Goal: Task Accomplishment & Management: Manage account settings

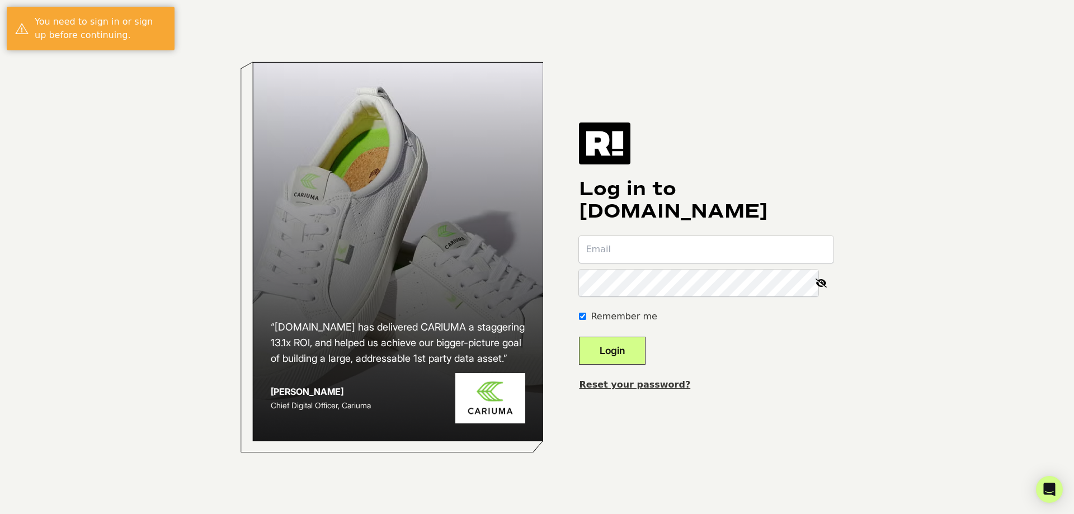
type input "[PERSON_NAME][EMAIL_ADDRESS][DOMAIN_NAME]"
click at [616, 356] on button "Login" at bounding box center [612, 351] width 67 height 28
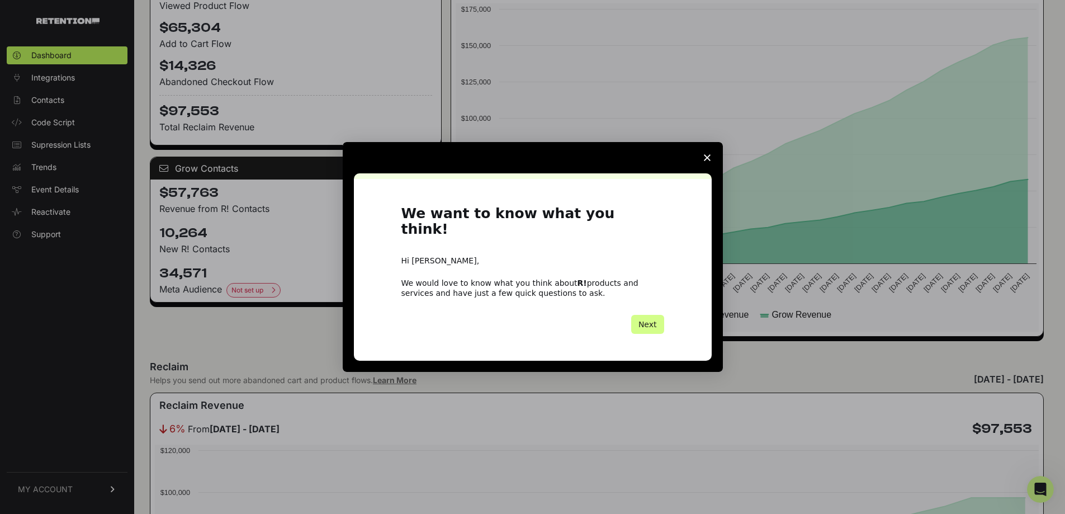
click at [705, 161] on polygon "Close survey" at bounding box center [707, 157] width 7 height 7
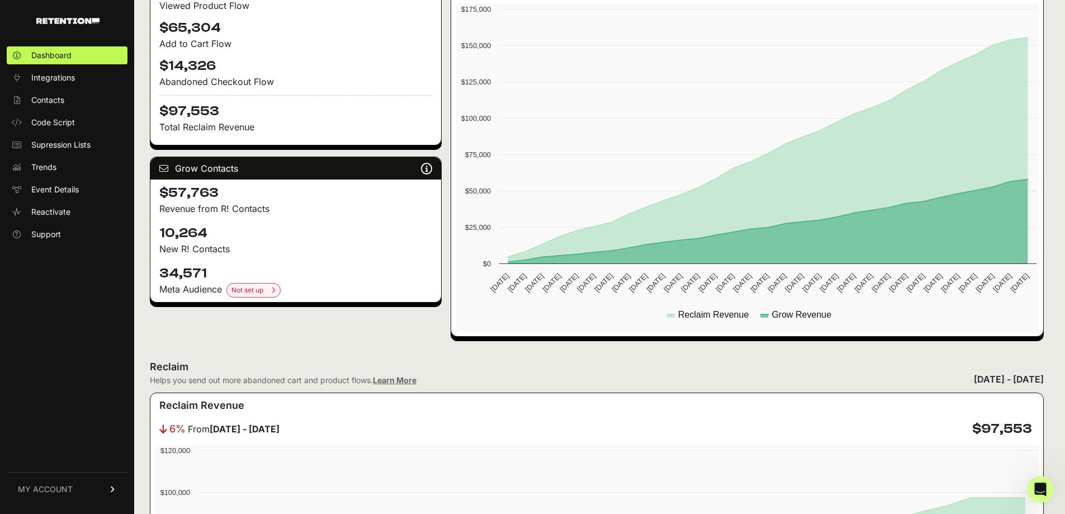
click at [174, 270] on h4 "34,571" at bounding box center [295, 273] width 273 height 18
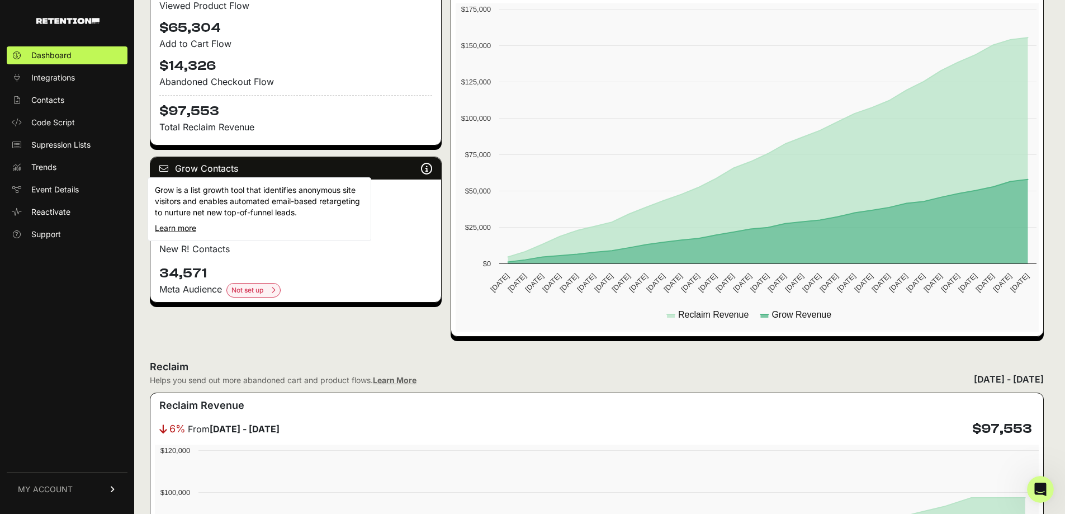
click at [427, 169] on icon at bounding box center [426, 168] width 11 height 1
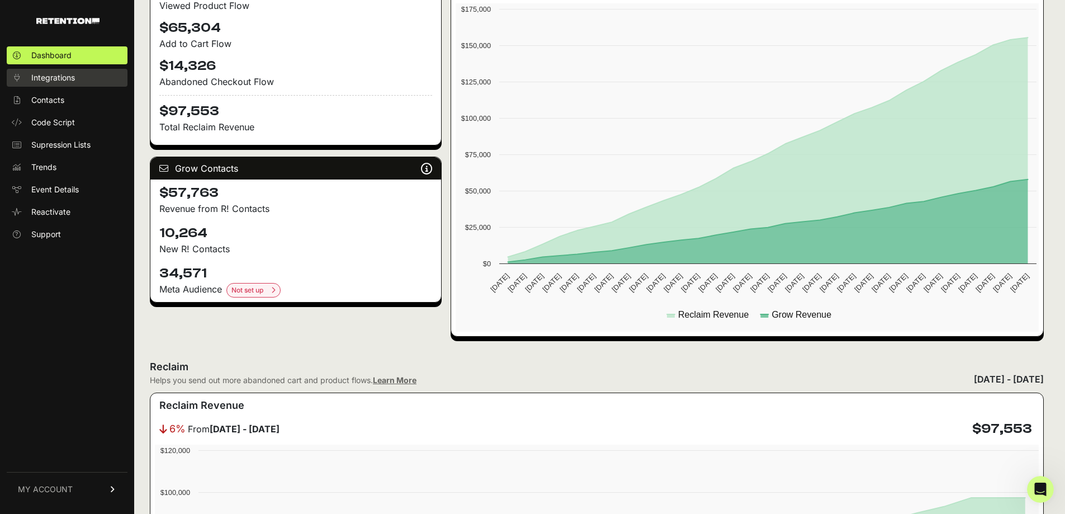
click at [49, 79] on span "Integrations" at bounding box center [53, 77] width 44 height 11
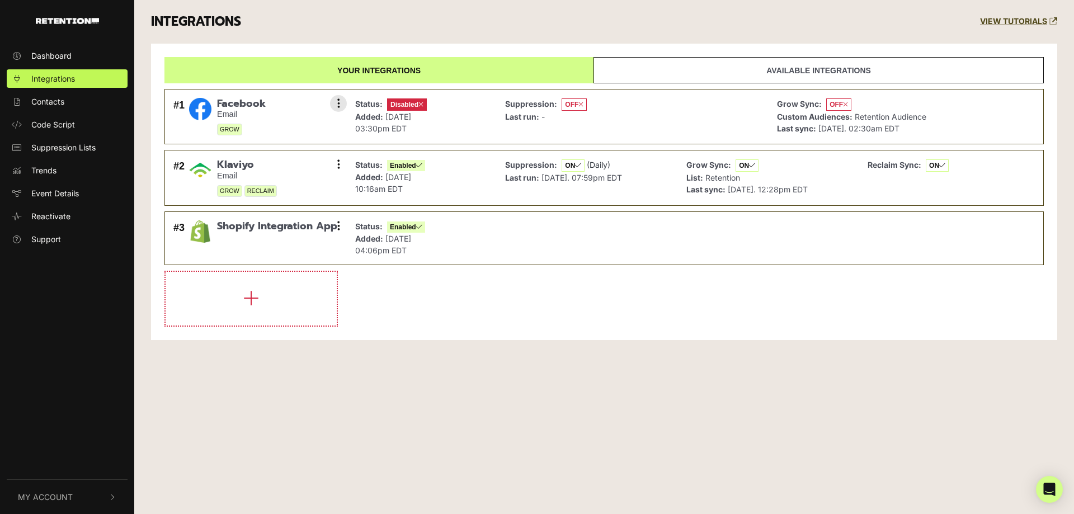
click at [396, 119] on span "May 1, 2024 03:30pm EDT" at bounding box center [383, 122] width 56 height 21
click at [838, 129] on span "Jul 4, 2025. 02:30am EDT" at bounding box center [858, 129] width 81 height 10
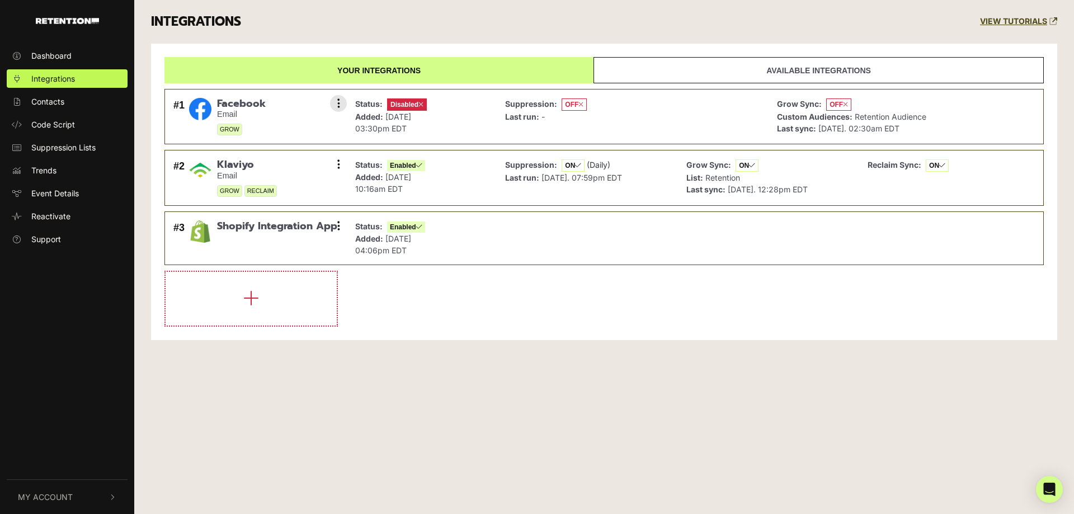
click at [838, 129] on span "Jul 4, 2025. 02:30am EDT" at bounding box center [858, 129] width 81 height 10
click at [595, 383] on div "Dashboard Integrations Contacts Code Script Suppression Lists Trends Event Deta…" at bounding box center [537, 257] width 1074 height 514
click at [48, 54] on span "Dashboard" at bounding box center [51, 56] width 40 height 12
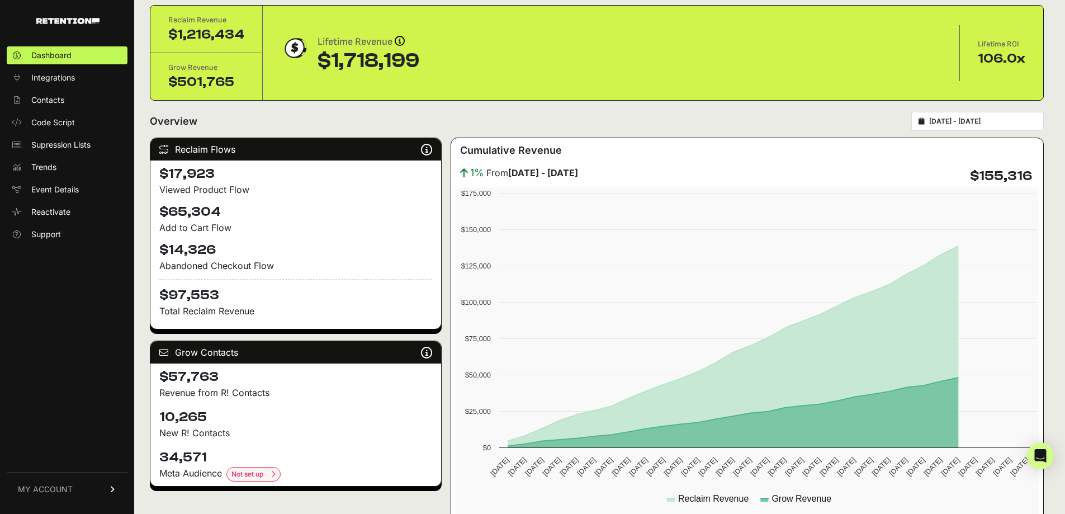
scroll to position [336, 0]
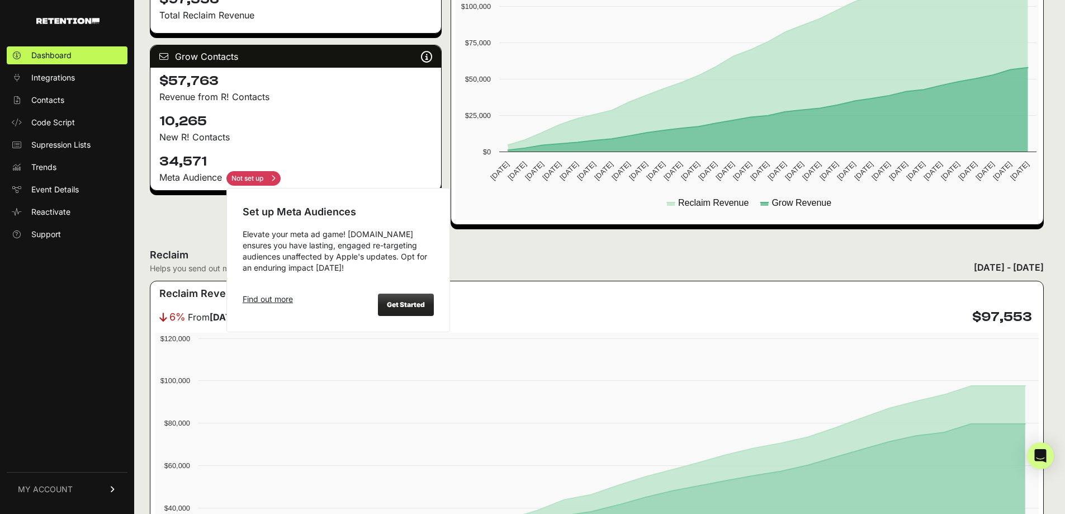
click at [247, 179] on input "checkbox" at bounding box center [253, 178] width 54 height 15
checkbox input "true"
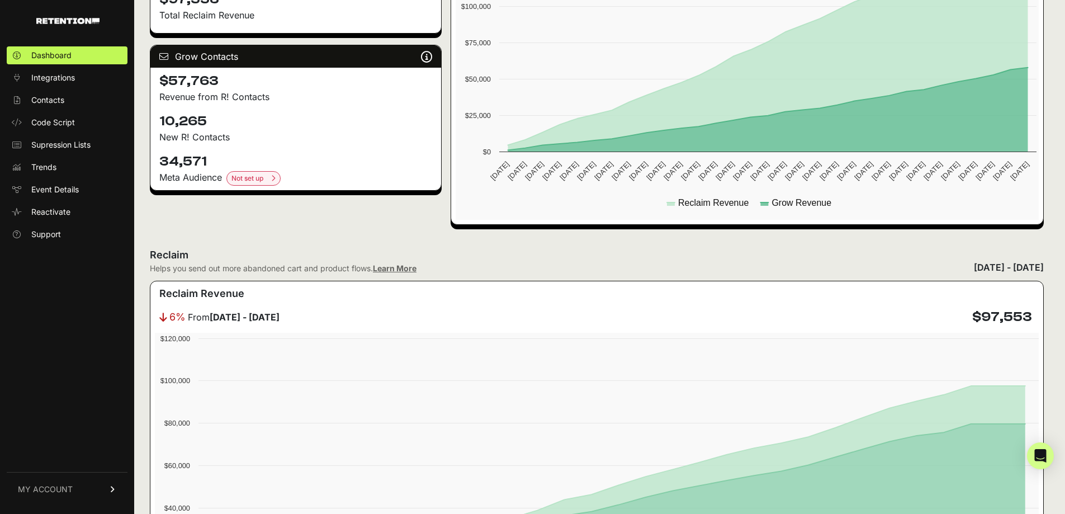
click at [537, 263] on div "Reclaim Helps you send out more abandoned cart and product flows. Learn More Ju…" at bounding box center [597, 260] width 894 height 27
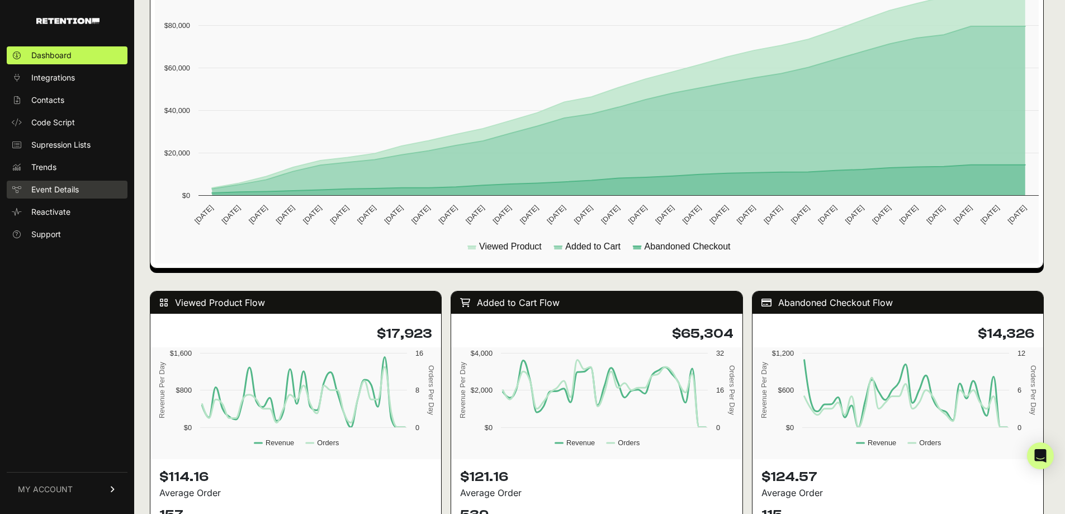
scroll to position [670, 0]
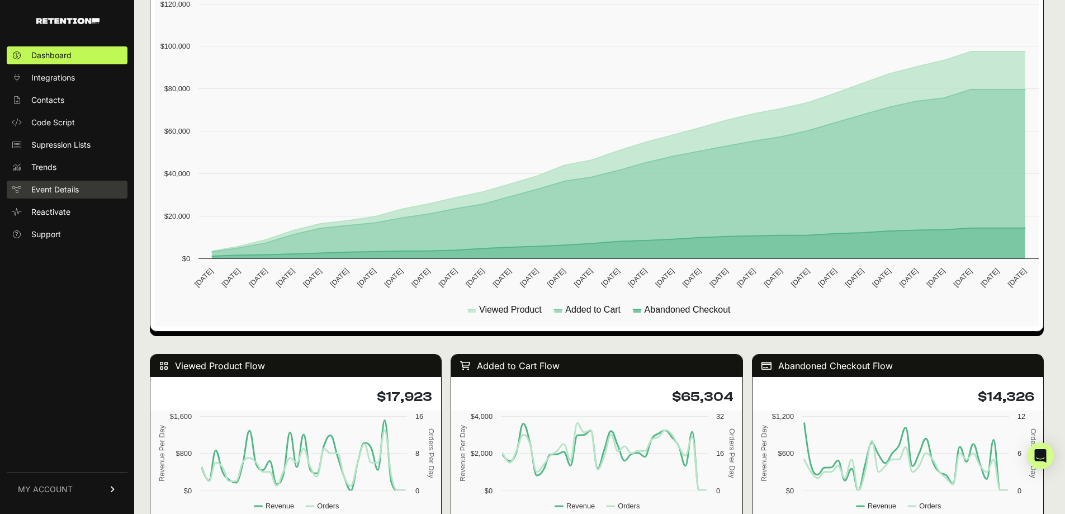
click at [80, 190] on link "Event Details" at bounding box center [67, 190] width 121 height 18
